Goal: Check status: Check status

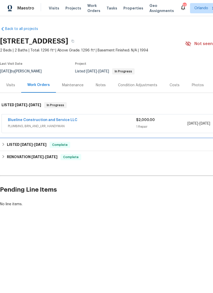
click at [17, 144] on h6 "LISTED 9/2/25 - 9/16/25" at bounding box center [27, 145] width 40 height 6
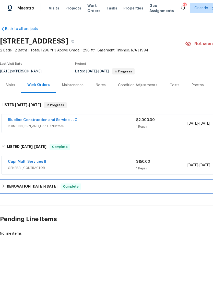
click at [15, 183] on h6 "RENOVATION 8/4/25 - 9/4/25" at bounding box center [32, 186] width 51 height 6
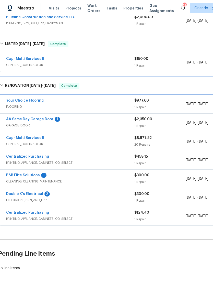
scroll to position [102, 2]
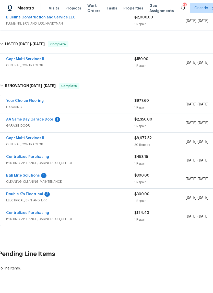
click at [14, 137] on link "Capr Multi Services ll" at bounding box center [25, 138] width 38 height 4
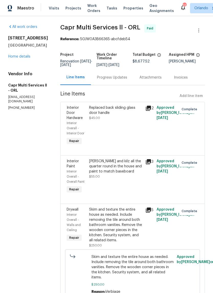
click at [18, 58] on link "Home details" at bounding box center [19, 57] width 22 height 4
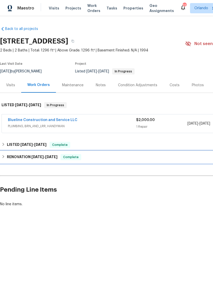
click at [73, 157] on span "Complete" at bounding box center [71, 156] width 20 height 5
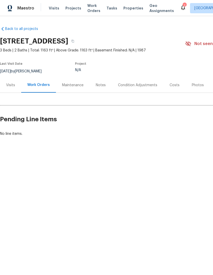
click at [8, 85] on div "Visits" at bounding box center [10, 85] width 9 height 5
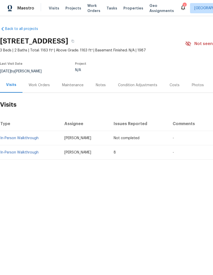
click at [14, 151] on link "In-Person Walkthrough" at bounding box center [19, 153] width 38 height 4
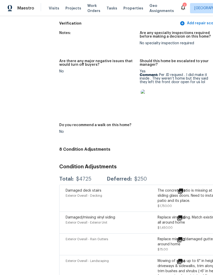
scroll to position [595, 4]
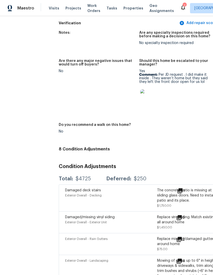
click at [152, 96] on img at bounding box center [148, 97] width 16 height 16
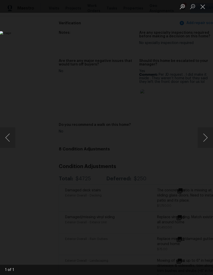
click at [202, 5] on button "Close lightbox" at bounding box center [203, 6] width 10 height 9
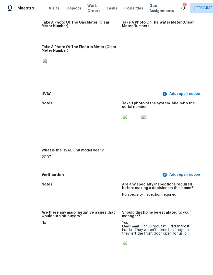
scroll to position [444, 21]
click at [134, 243] on img at bounding box center [131, 249] width 16 height 16
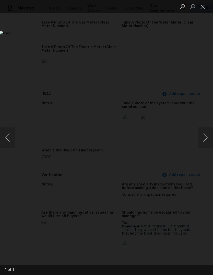
click at [203, 6] on button "Close lightbox" at bounding box center [203, 6] width 10 height 9
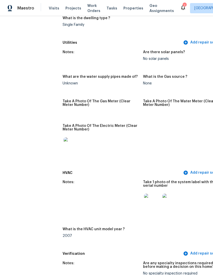
scroll to position [365, 0]
click at [151, 198] on img at bounding box center [152, 201] width 16 height 16
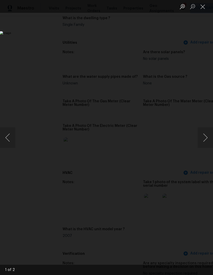
click at [205, 7] on button "Close lightbox" at bounding box center [203, 6] width 10 height 9
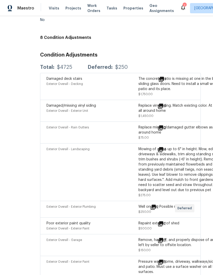
scroll to position [707, 23]
click at [187, 78] on span at bounding box center [188, 86] width 12 height 20
click at [164, 76] on icon at bounding box center [161, 79] width 6 height 6
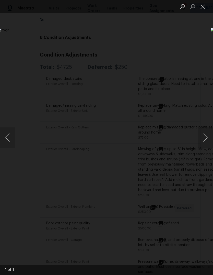
click at [204, 10] on button "Close lightbox" at bounding box center [203, 6] width 10 height 9
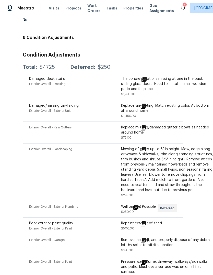
scroll to position [707, 40]
click at [143, 104] on icon at bounding box center [143, 106] width 5 height 5
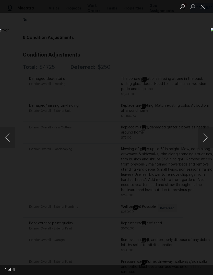
click at [204, 8] on button "Close lightbox" at bounding box center [203, 6] width 10 height 9
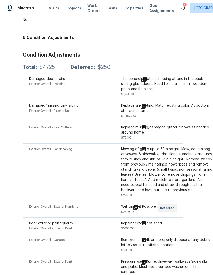
click at [141, 221] on icon at bounding box center [143, 224] width 6 height 6
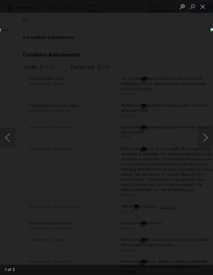
click at [205, 7] on button "Close lightbox" at bounding box center [203, 6] width 10 height 9
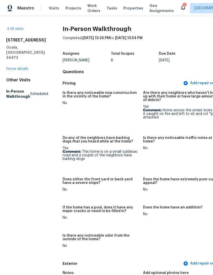
scroll to position [0, 0]
